Goal: Task Accomplishment & Management: Manage account settings

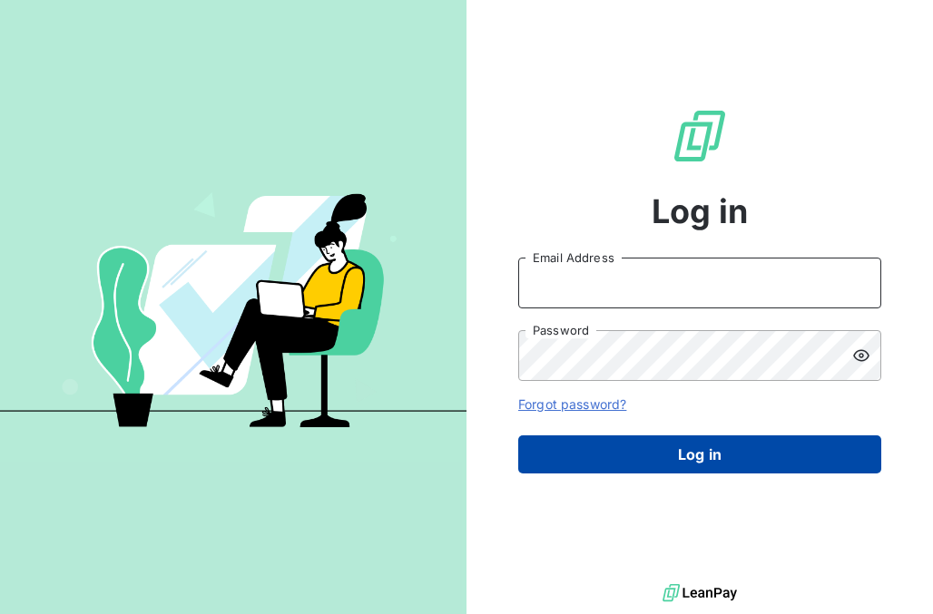
type input "[PERSON_NAME][EMAIL_ADDRESS][PERSON_NAME][DOMAIN_NAME]"
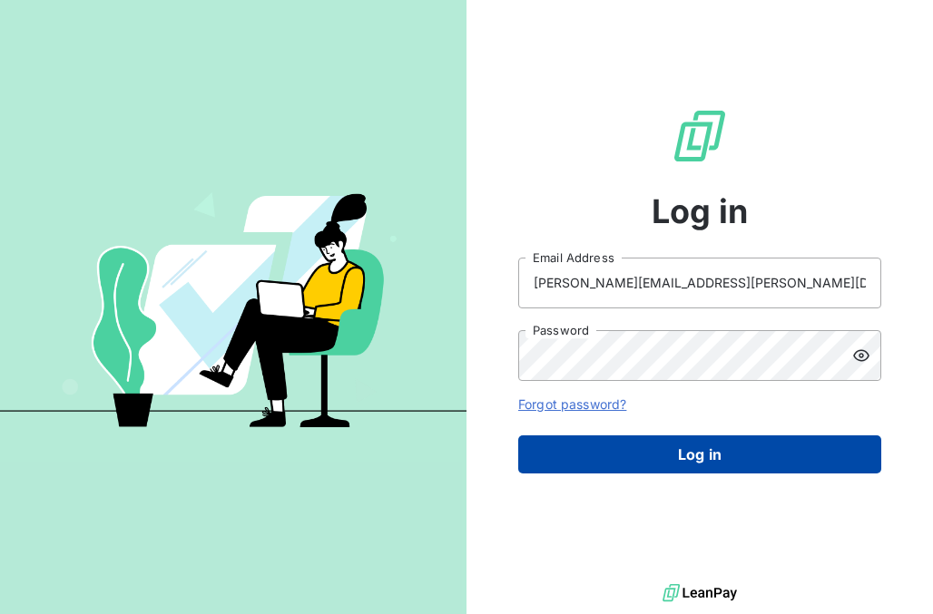
click at [562, 449] on button "Log in" at bounding box center [699, 454] width 363 height 38
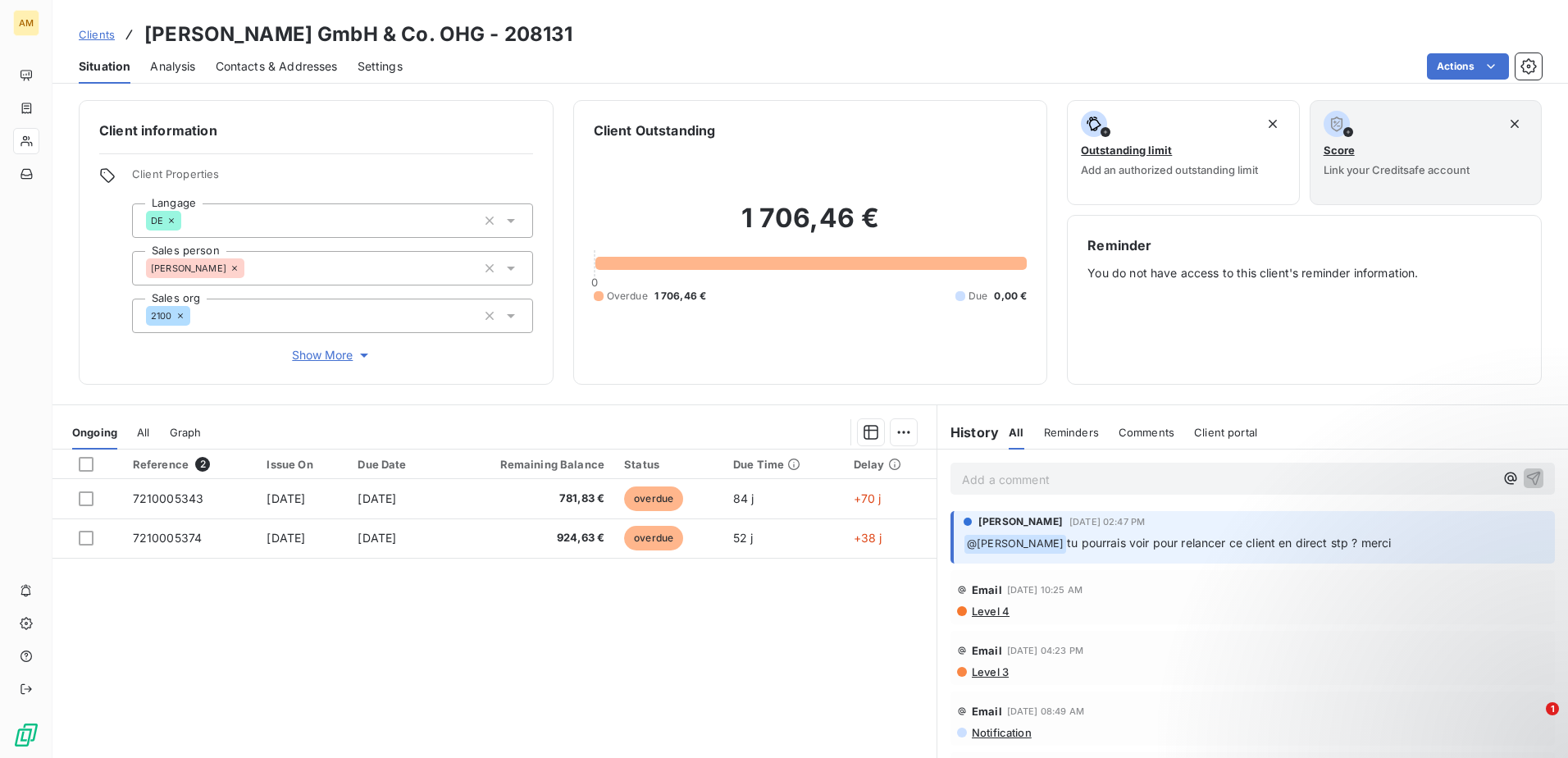
click at [843, 478] on p "Add a comment ﻿" at bounding box center [1228, 479] width 533 height 21
click at [843, 480] on icon "button" at bounding box center [1511, 478] width 16 height 16
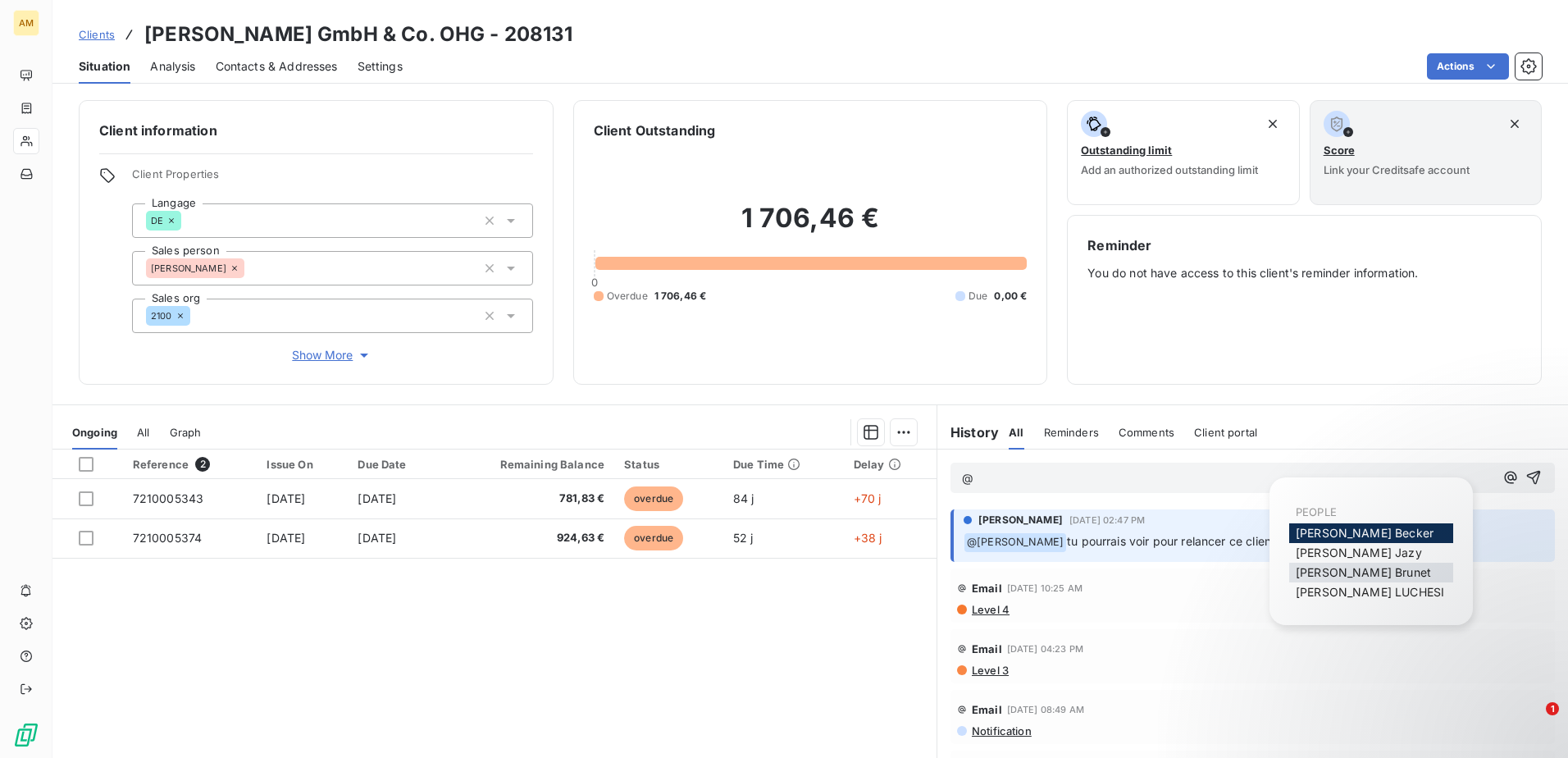
click at [843, 554] on span "[PERSON_NAME]" at bounding box center [1364, 572] width 136 height 14
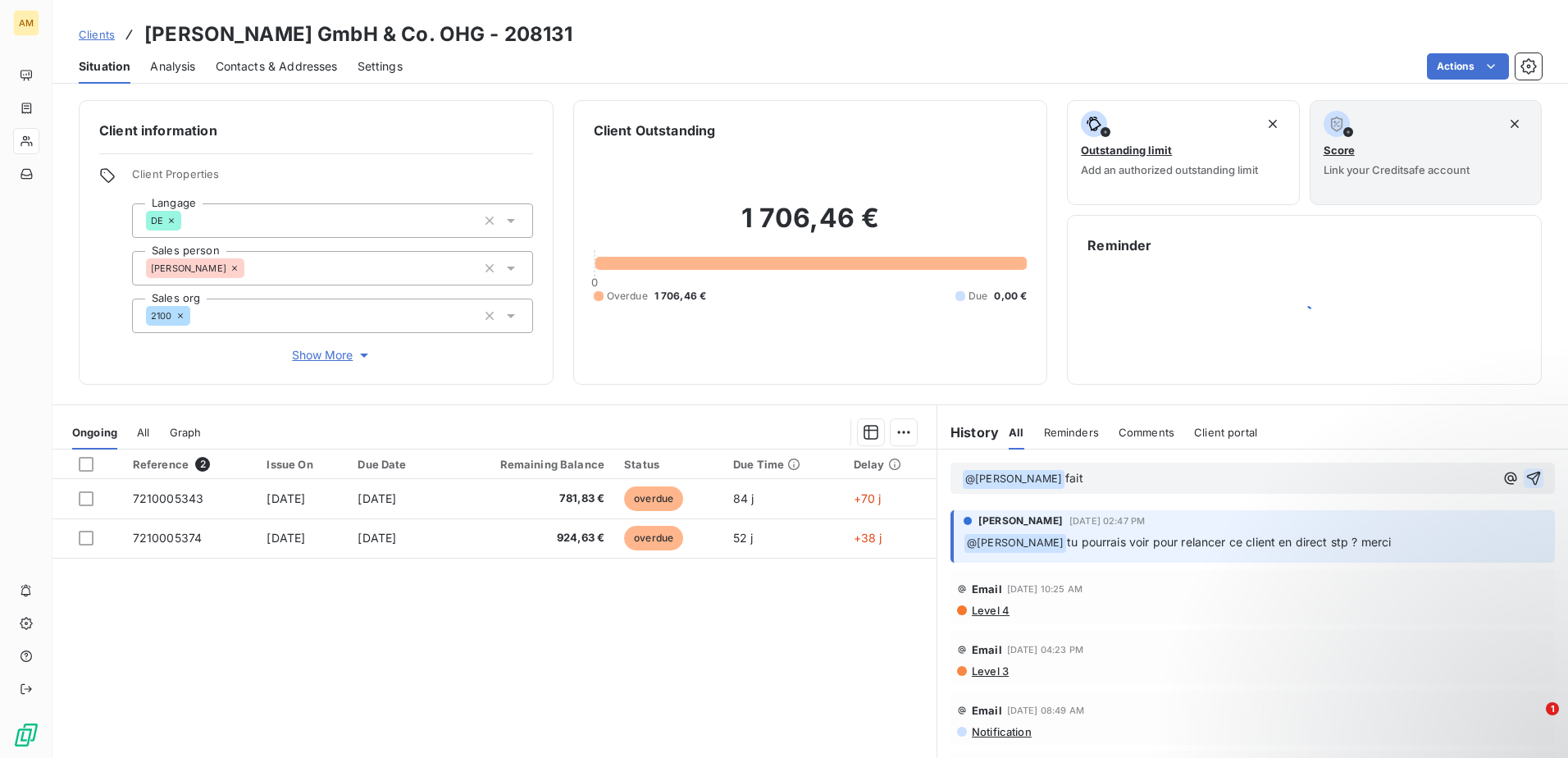
click at [843, 475] on icon "button" at bounding box center [1534, 478] width 16 height 16
